Goal: Task Accomplishment & Management: Manage account settings

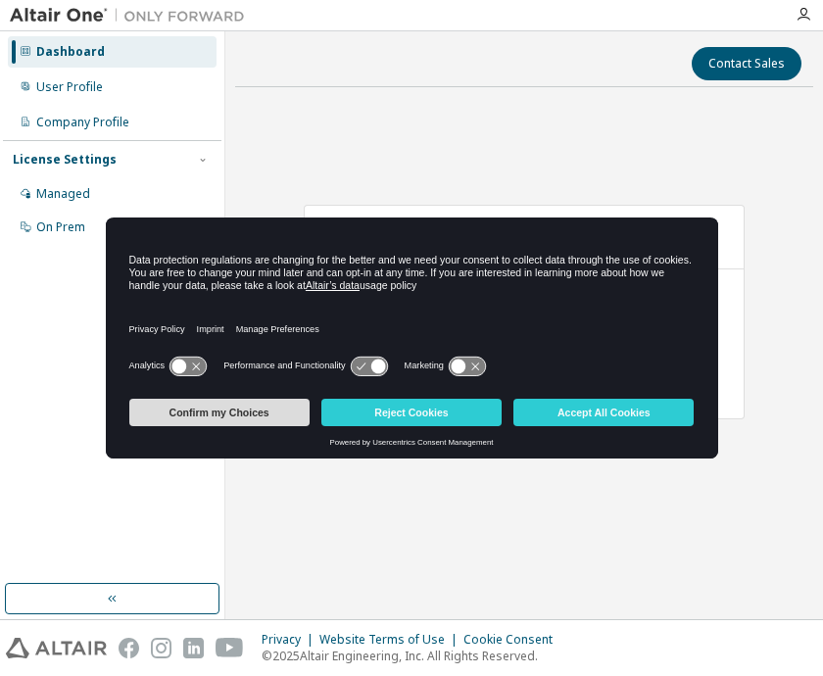
click at [274, 416] on button "Confirm my Choices" at bounding box center [219, 412] width 180 height 27
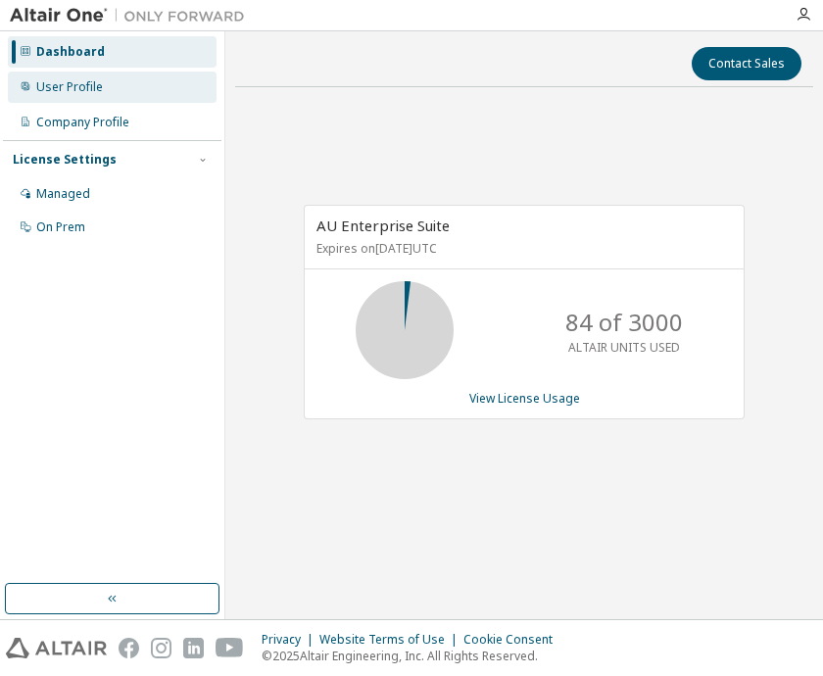
click at [98, 72] on div "User Profile" at bounding box center [112, 87] width 209 height 31
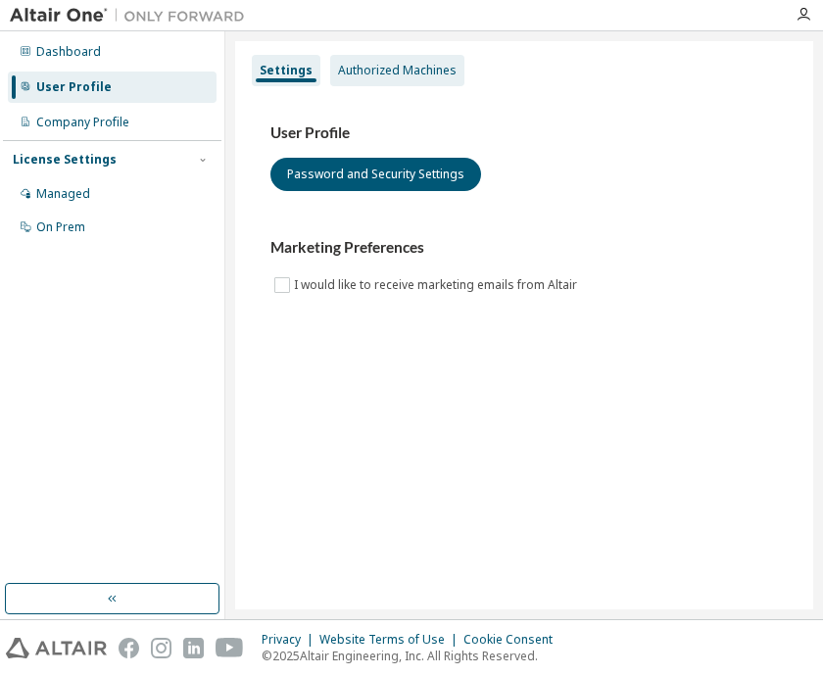
click at [357, 58] on div "Authorized Machines" at bounding box center [397, 70] width 134 height 31
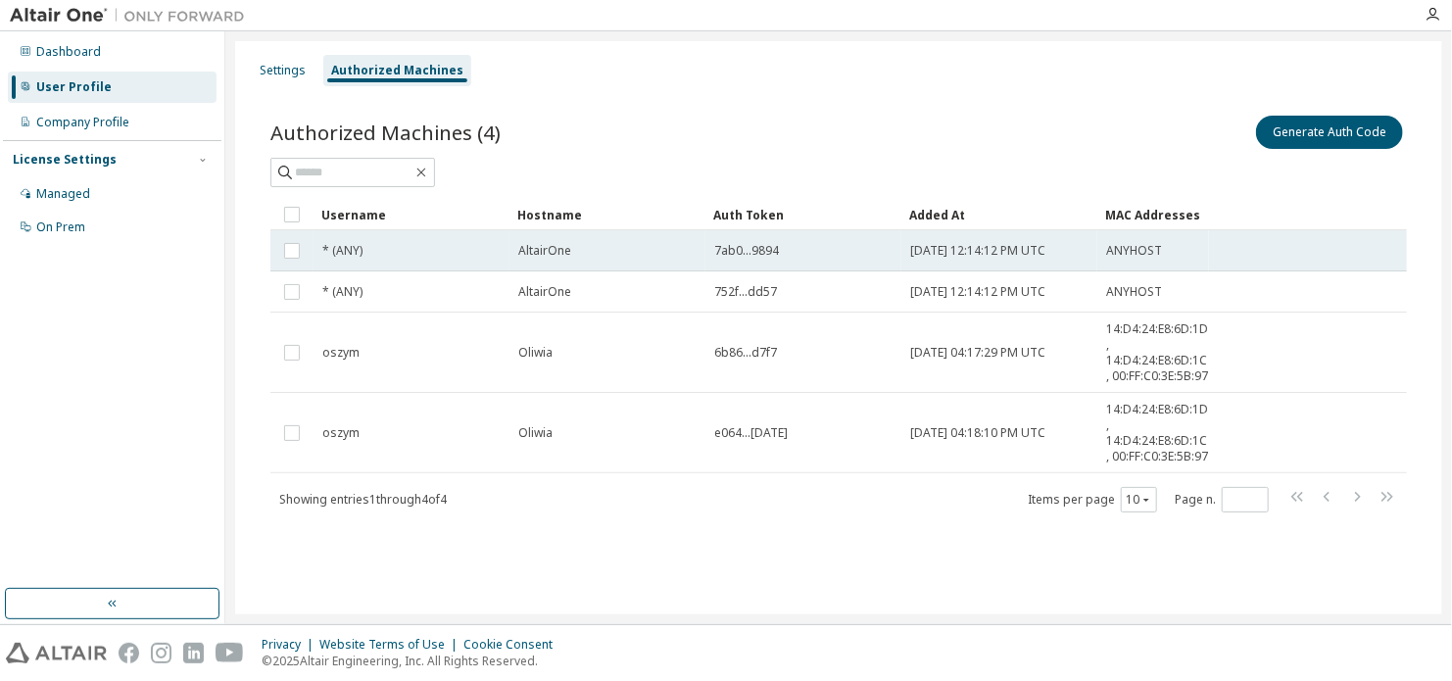
click at [818, 249] on div "7ab0...9894" at bounding box center [803, 251] width 178 height 16
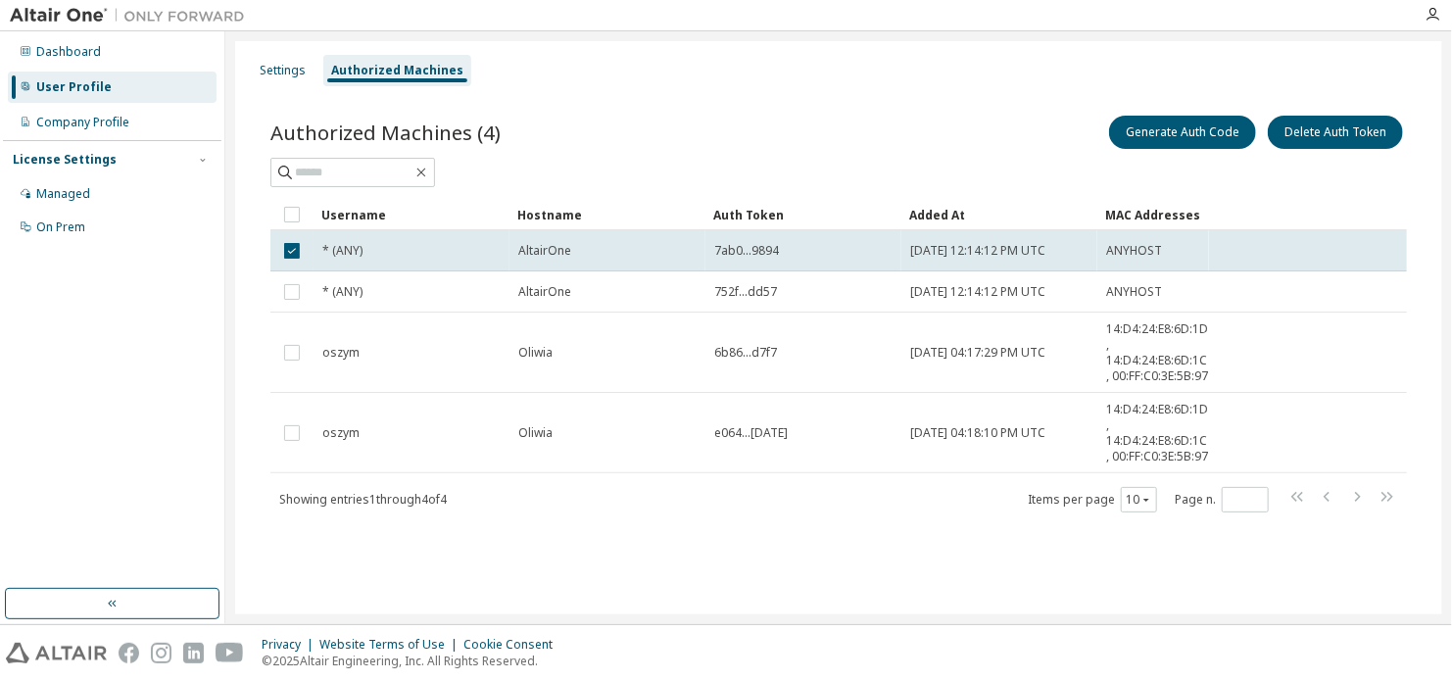
click at [571, 110] on div "Authorized Machines (4) Generate Auth Code Delete Auth Token Clear Load Save Sa…" at bounding box center [838, 326] width 1183 height 476
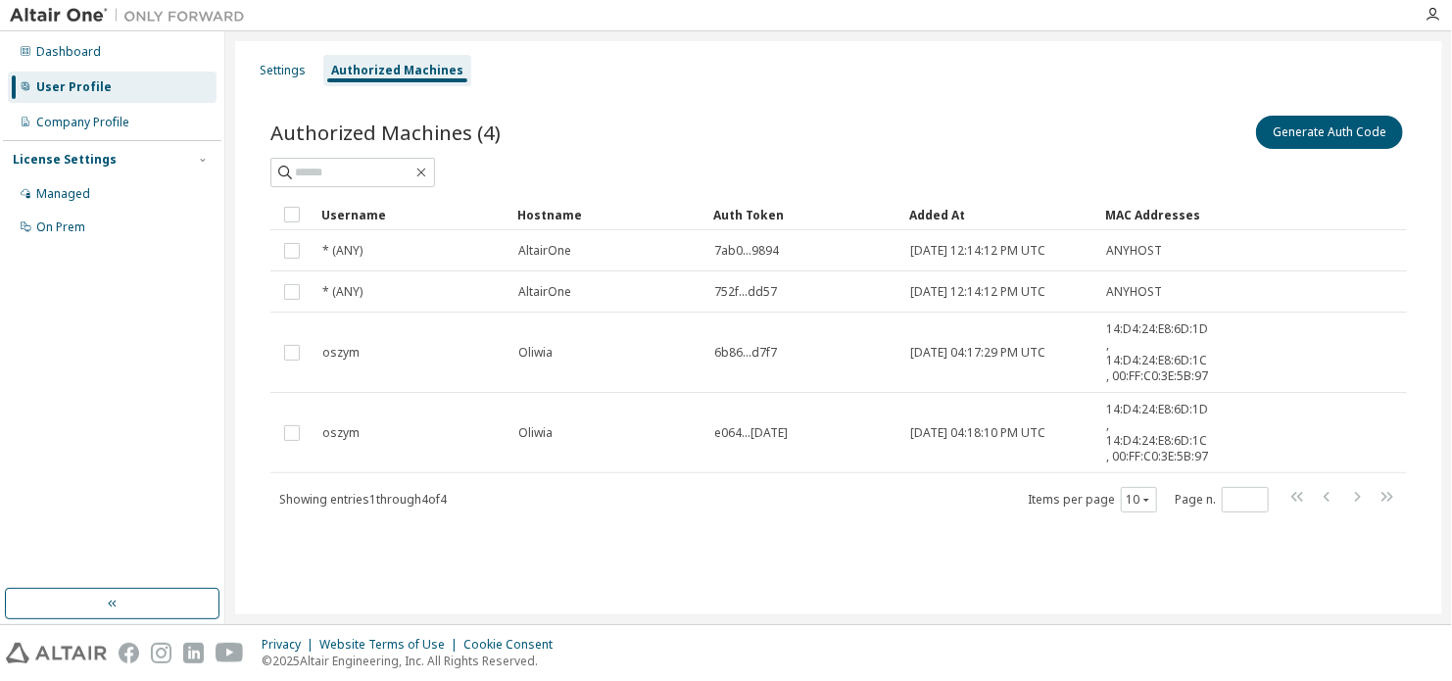
click at [763, 100] on div "Authorized Machines (4) Generate Auth Code Clear Load Save Save As Field Operat…" at bounding box center [838, 326] width 1183 height 476
click at [822, 137] on button "Generate Auth Code" at bounding box center [1329, 132] width 147 height 33
